Goal: Task Accomplishment & Management: Manage account settings

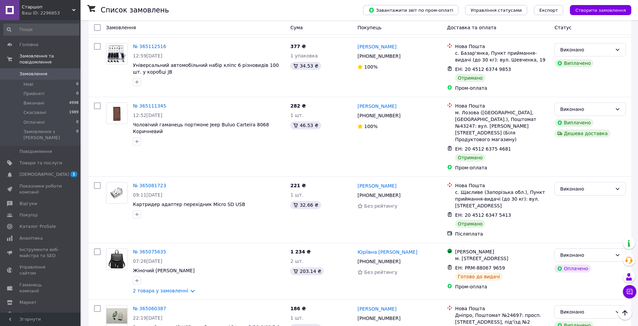
scroll to position [587, 0]
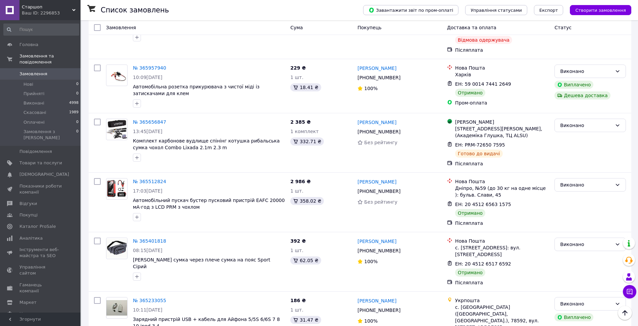
scroll to position [177, 0]
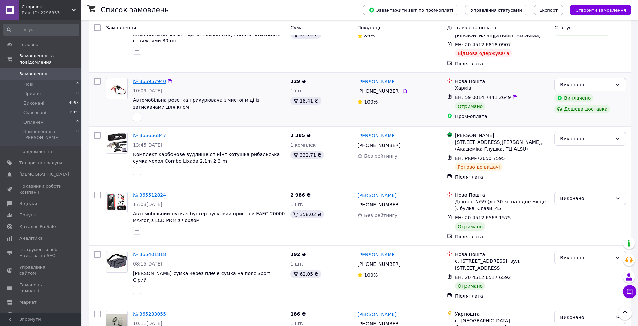
click at [146, 79] on link "№ 365957940" at bounding box center [149, 81] width 33 height 5
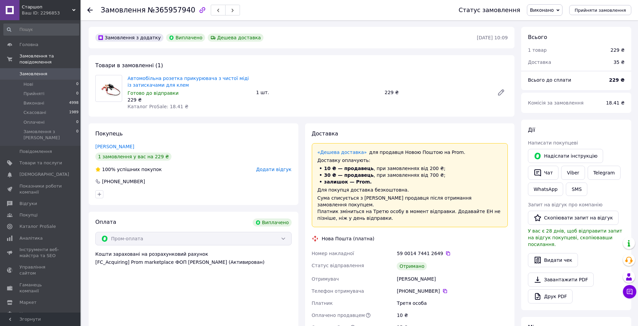
scroll to position [58, 0]
click at [545, 173] on button "Чат" at bounding box center [543, 173] width 31 height 14
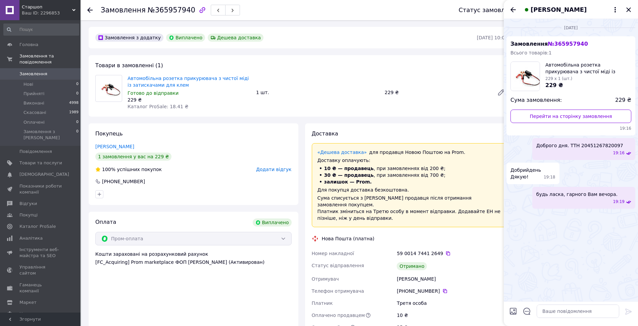
click at [616, 229] on div "[DATE] Замовлення № 365957940 Всього товарів: 1 Автомобільна розетка прикурювач…" at bounding box center [571, 160] width 134 height 282
click at [552, 315] on textarea at bounding box center [578, 310] width 83 height 13
paste textarea "[URL][DOMAIN_NAME]"
type textarea "Чек на товар за посиланням [URL][DOMAIN_NAME]"
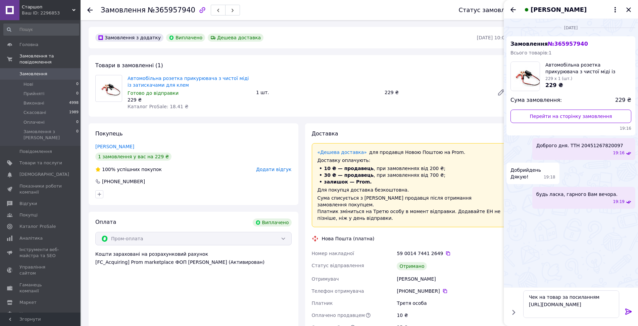
click at [629, 311] on icon at bounding box center [629, 311] width 8 height 8
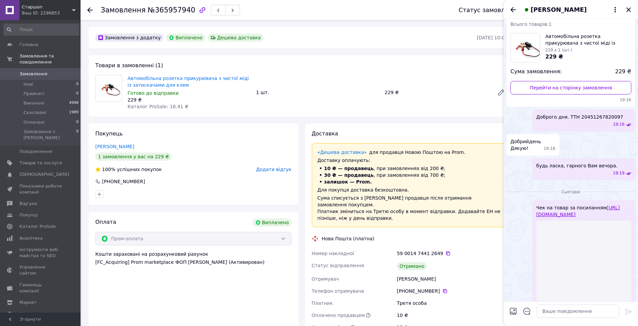
scroll to position [0, 0]
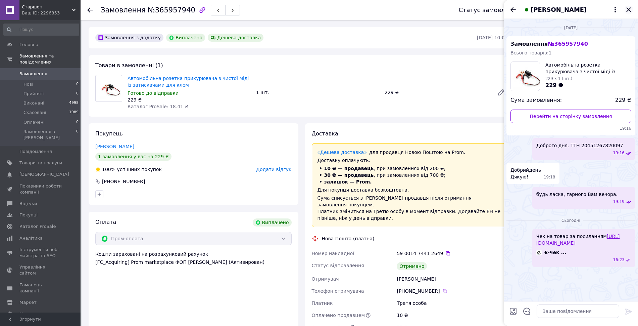
click at [626, 11] on icon "Закрити" at bounding box center [629, 10] width 8 height 8
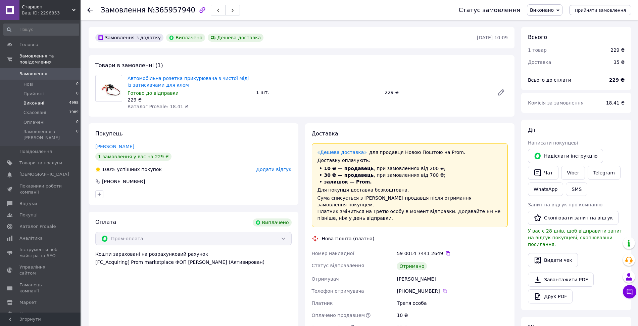
click at [42, 98] on li "Виконані 4998" at bounding box center [41, 102] width 83 height 9
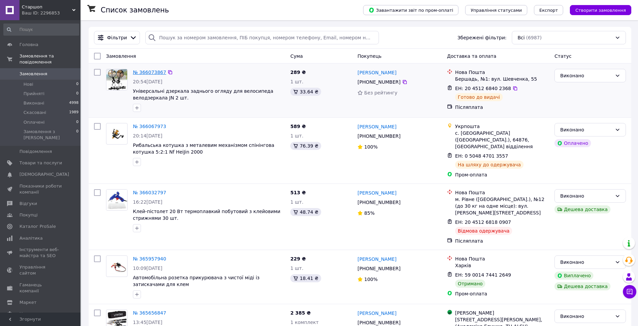
click at [154, 71] on link "№ 366073867" at bounding box center [149, 72] width 33 height 5
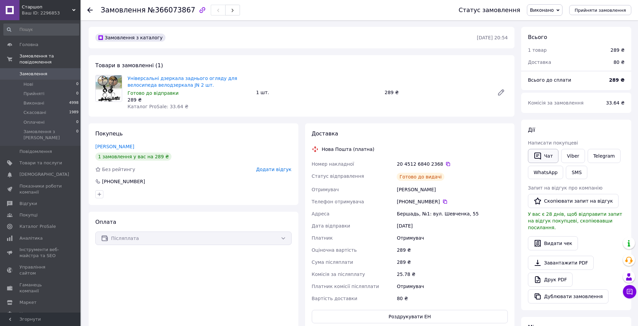
click at [547, 154] on button "Чат" at bounding box center [543, 156] width 31 height 14
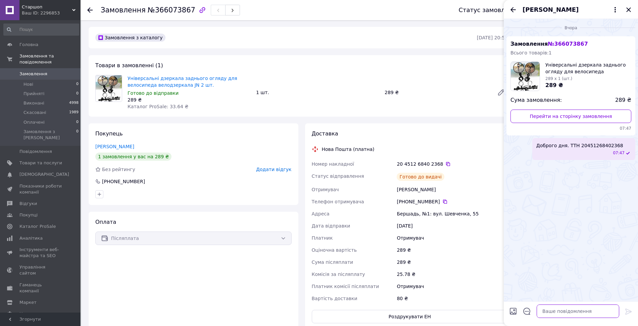
click at [554, 310] on textarea at bounding box center [578, 310] width 83 height 13
paste textarea "[URL][DOMAIN_NAME]"
type textarea "Чек на товар за посиланням [URL][DOMAIN_NAME]"
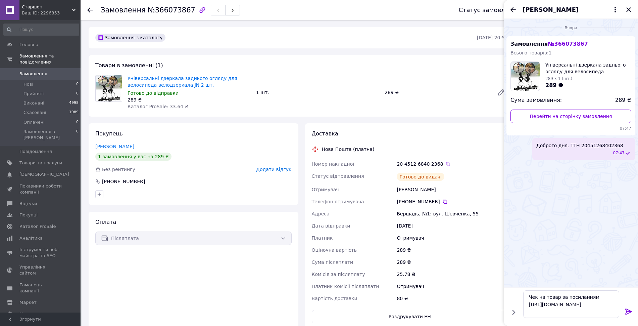
click at [630, 310] on icon at bounding box center [629, 311] width 8 height 8
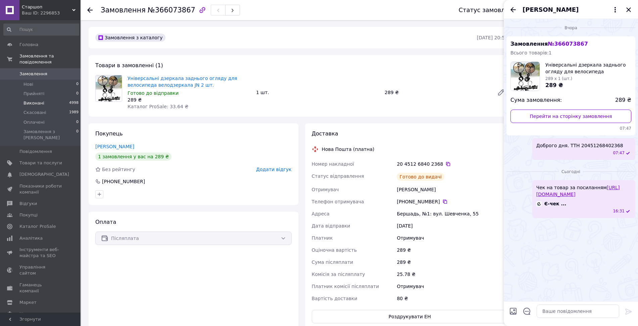
click at [29, 100] on span "Виконані" at bounding box center [34, 103] width 21 height 6
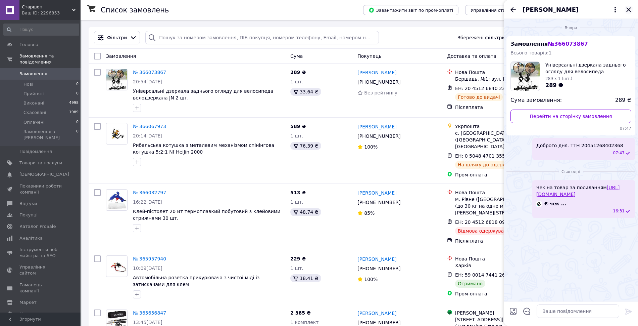
click at [629, 12] on icon "Закрити" at bounding box center [629, 10] width 8 height 8
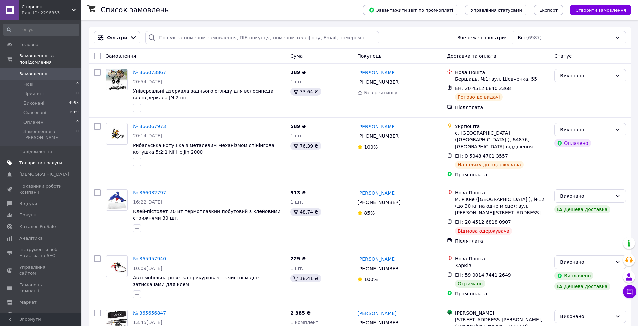
click at [25, 160] on span "Товари та послуги" at bounding box center [40, 163] width 43 height 6
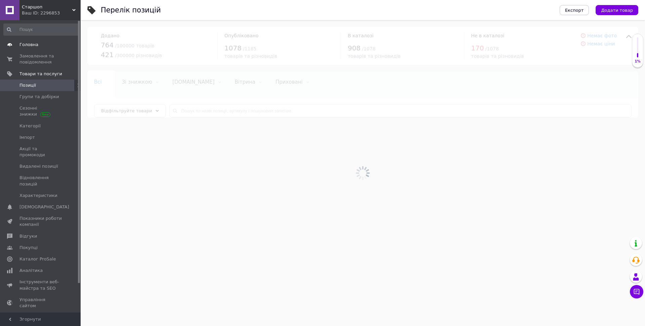
click at [33, 41] on link "Головна" at bounding box center [41, 44] width 83 height 11
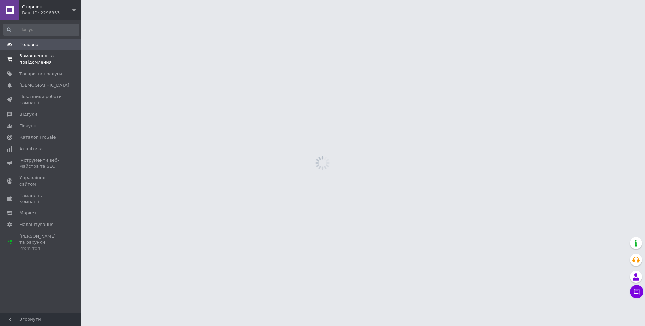
click at [38, 59] on span "Замовлення та повідомлення" at bounding box center [40, 59] width 43 height 12
